Goal: Task Accomplishment & Management: Manage account settings

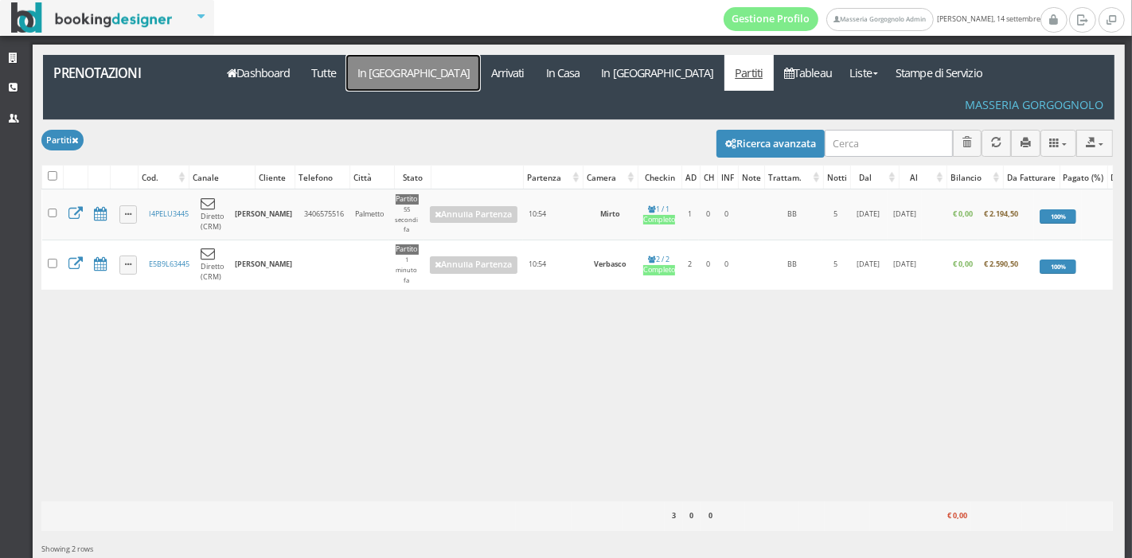
click at [389, 69] on link "In [GEOGRAPHIC_DATA]" at bounding box center [413, 73] width 134 height 36
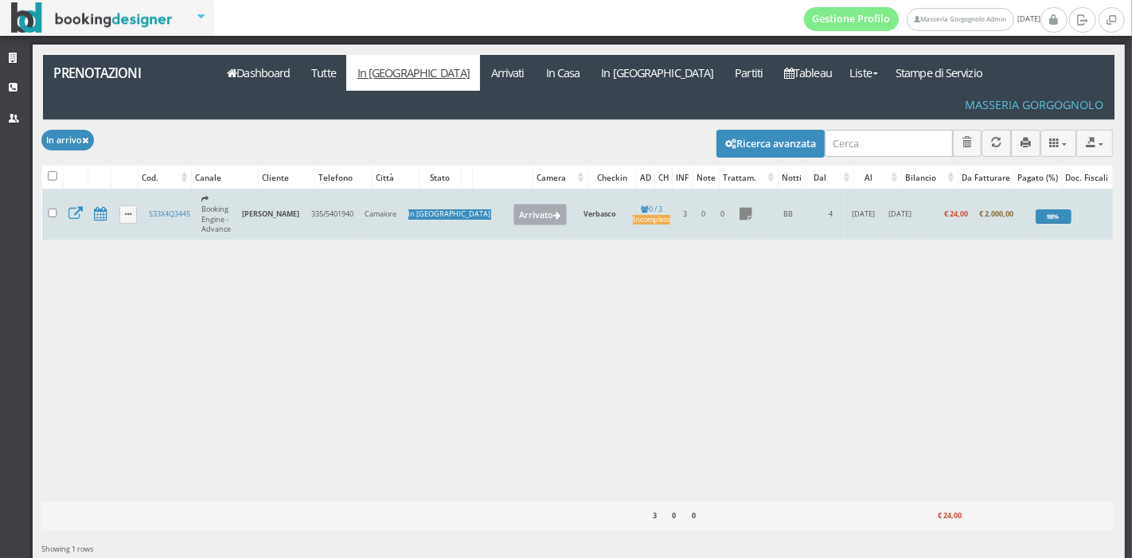
click at [513, 204] on button "Arrivato" at bounding box center [539, 214] width 53 height 21
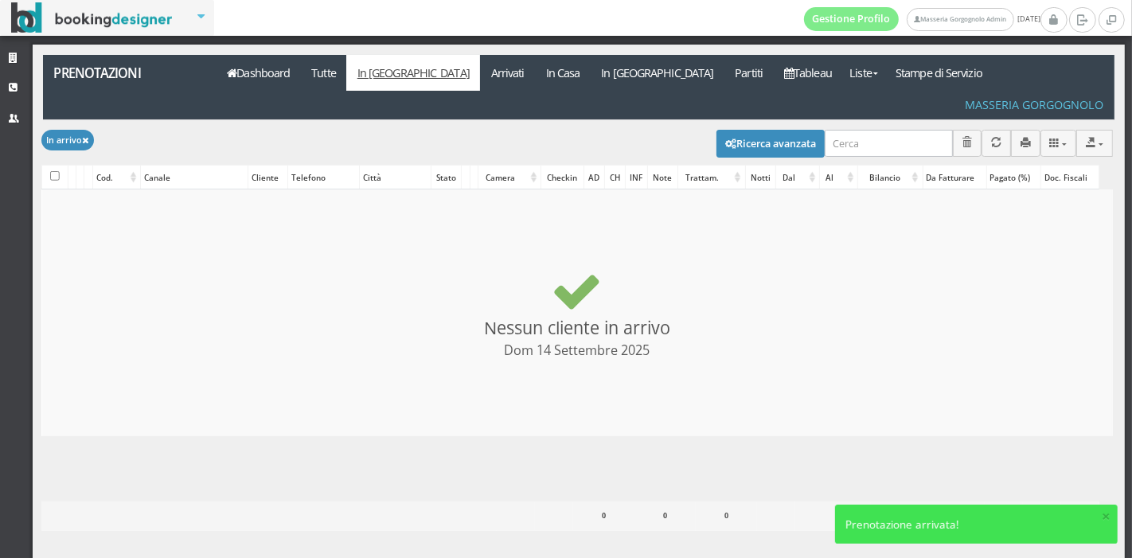
checkbox input "false"
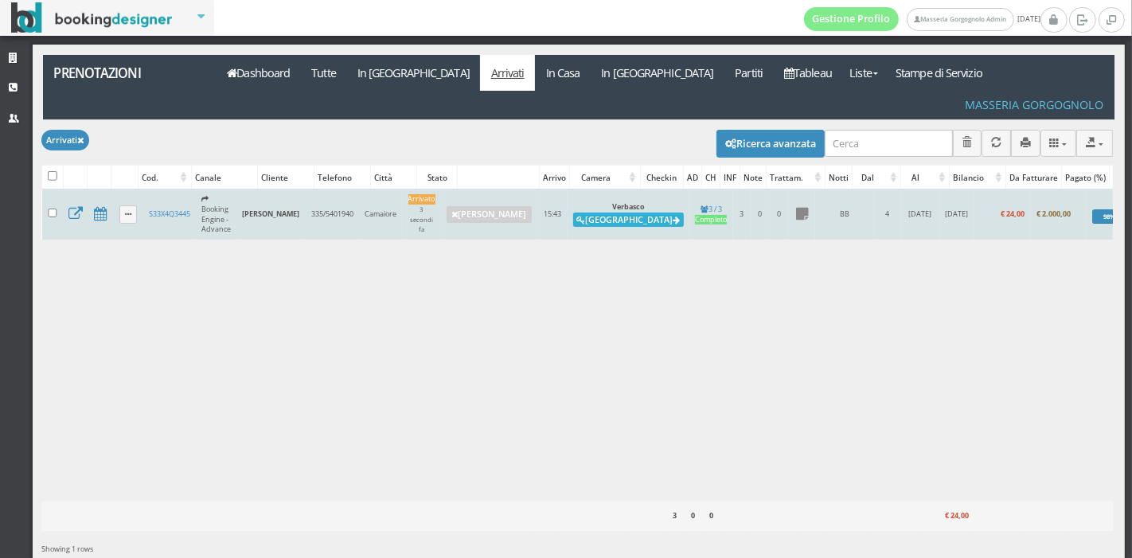
click at [629, 212] on button "Alloggia" at bounding box center [628, 219] width 111 height 14
